Goal: Use online tool/utility: Utilize a website feature to perform a specific function

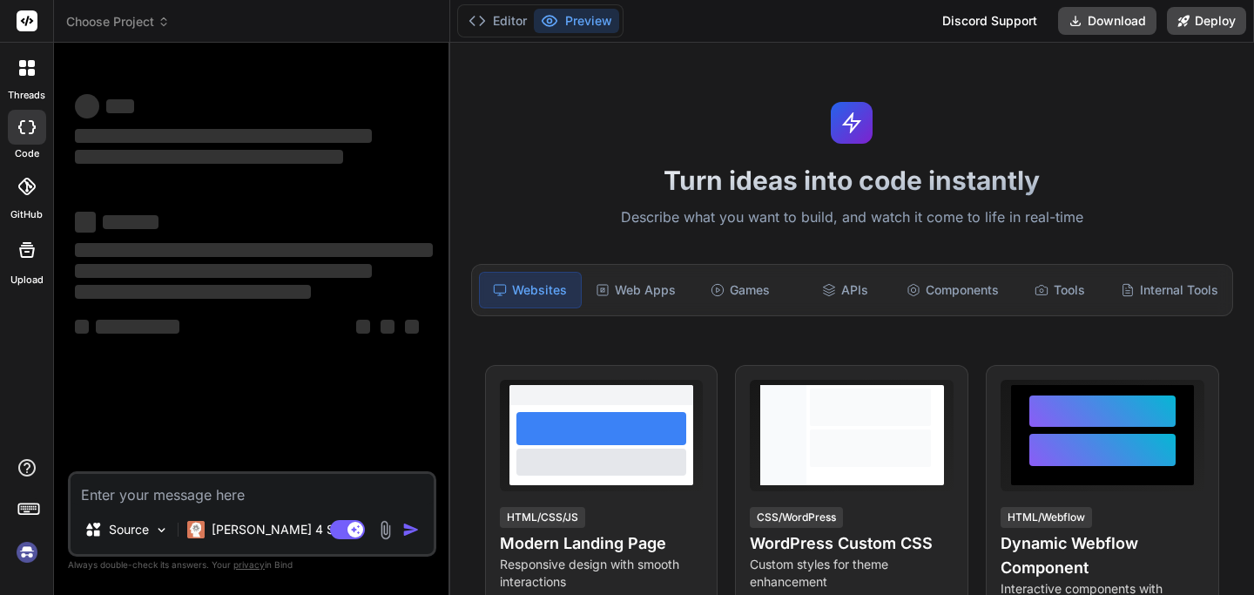
type textarea "x"
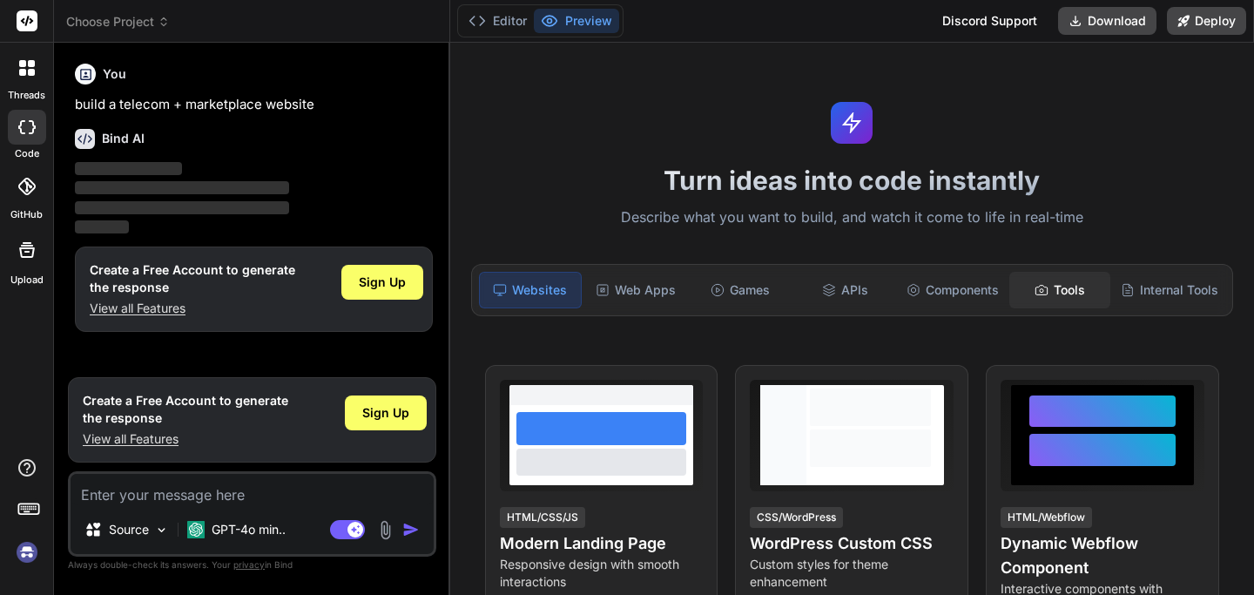
click at [1024, 289] on div "Tools" at bounding box center [1059, 290] width 101 height 37
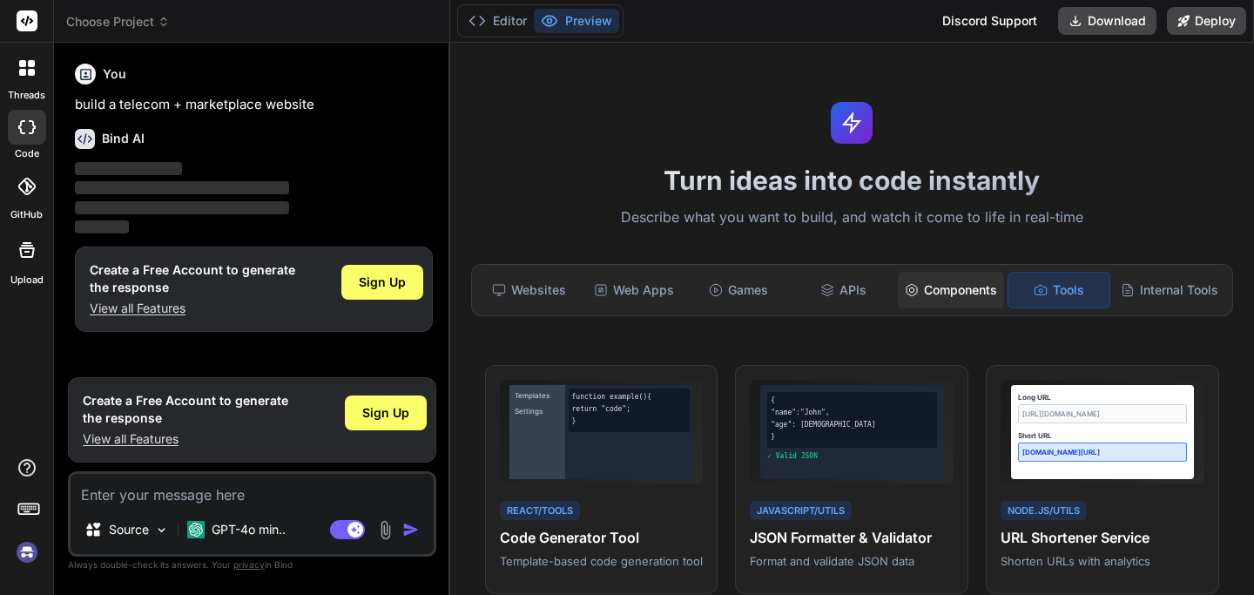
click at [979, 289] on div "Components" at bounding box center [951, 290] width 106 height 37
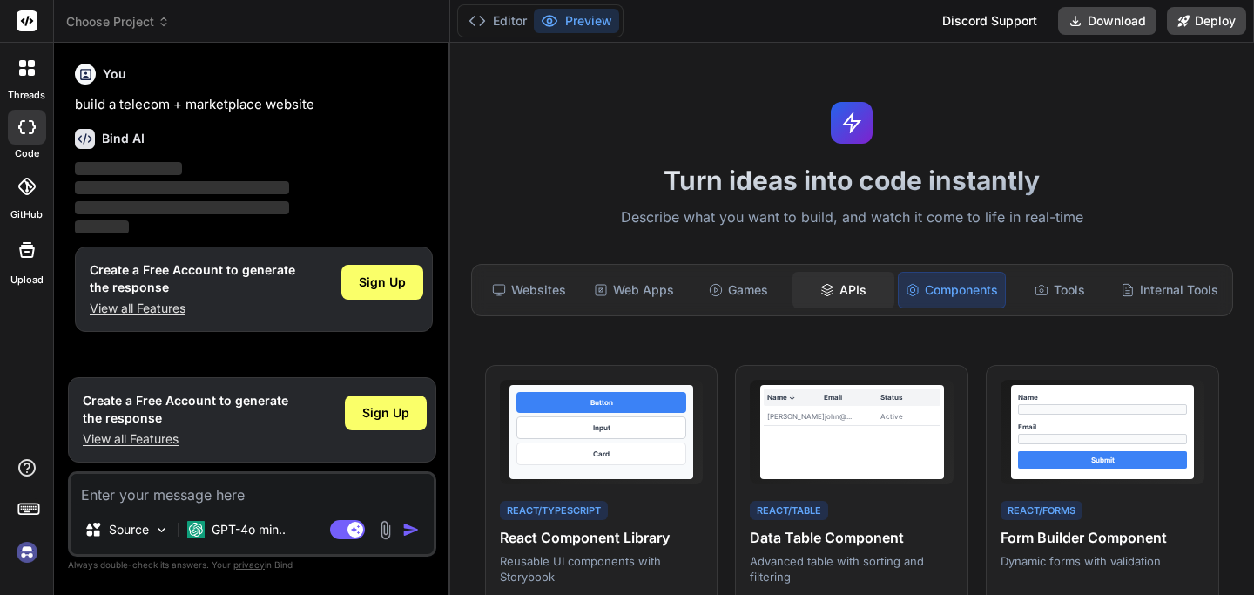
click at [843, 277] on div "APIs" at bounding box center [842, 290] width 101 height 37
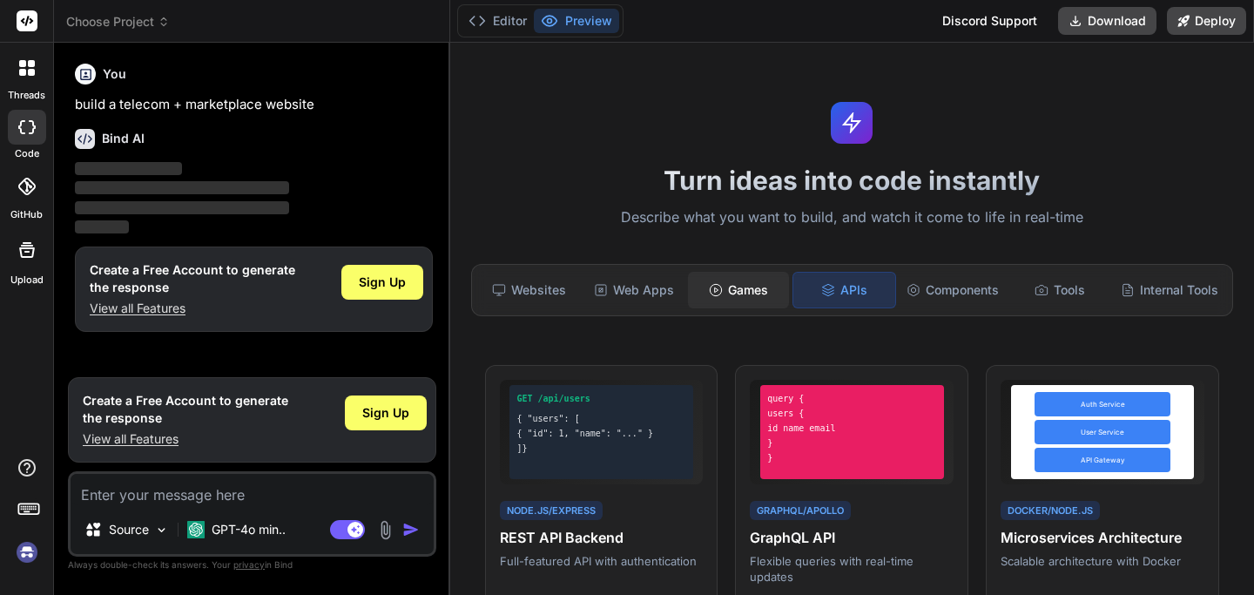
click at [744, 282] on div "Games" at bounding box center [738, 290] width 101 height 37
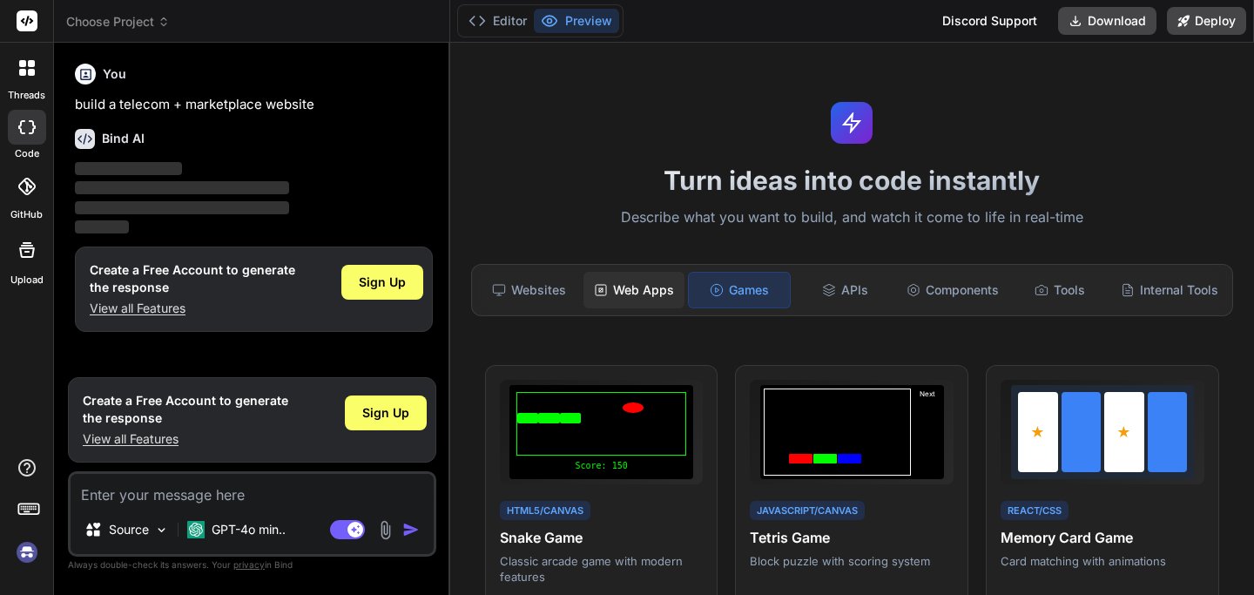
click at [650, 279] on div "Web Apps" at bounding box center [633, 290] width 101 height 37
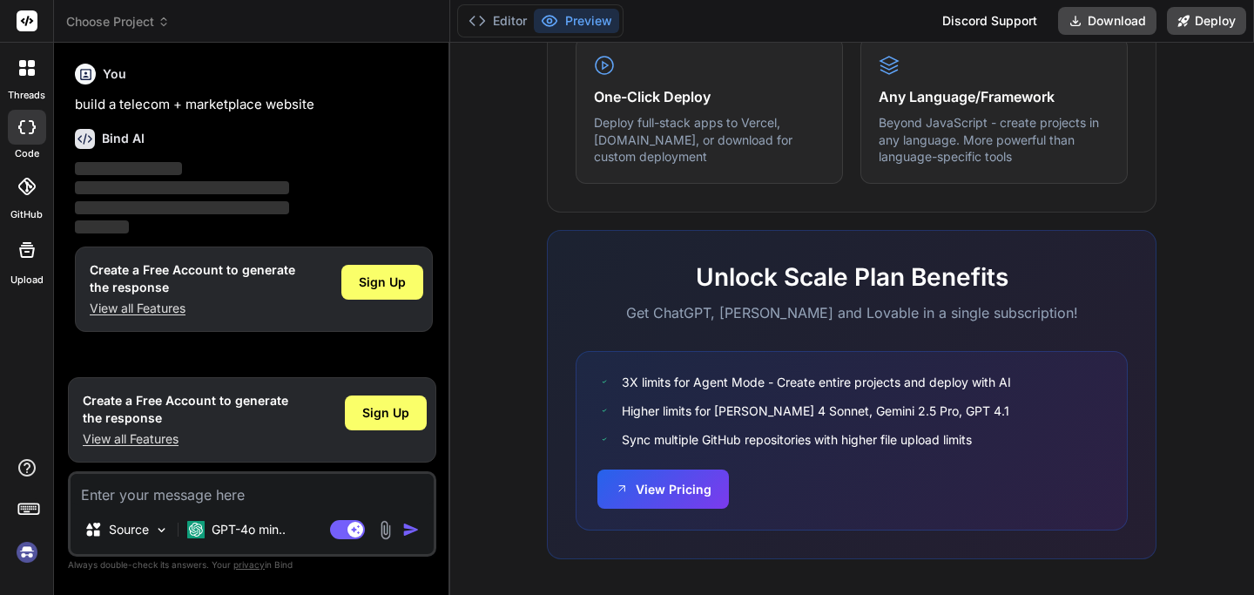
scroll to position [1088, 0]
